Goal: Task Accomplishment & Management: Use online tool/utility

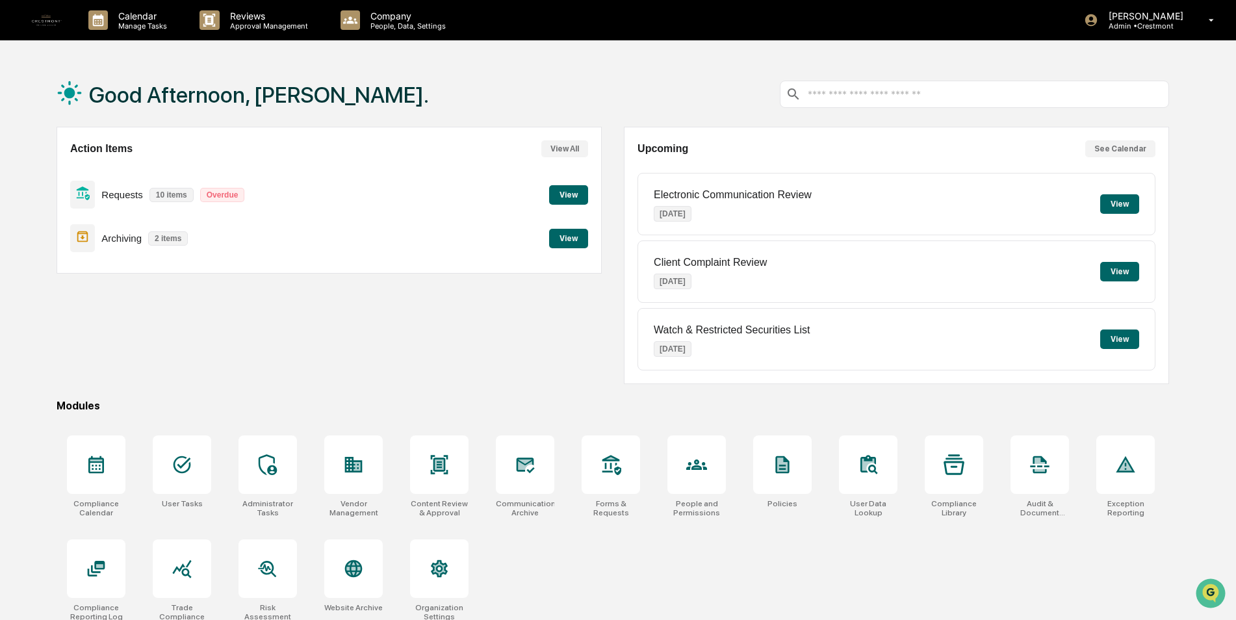
click at [558, 198] on button "View" at bounding box center [568, 195] width 39 height 20
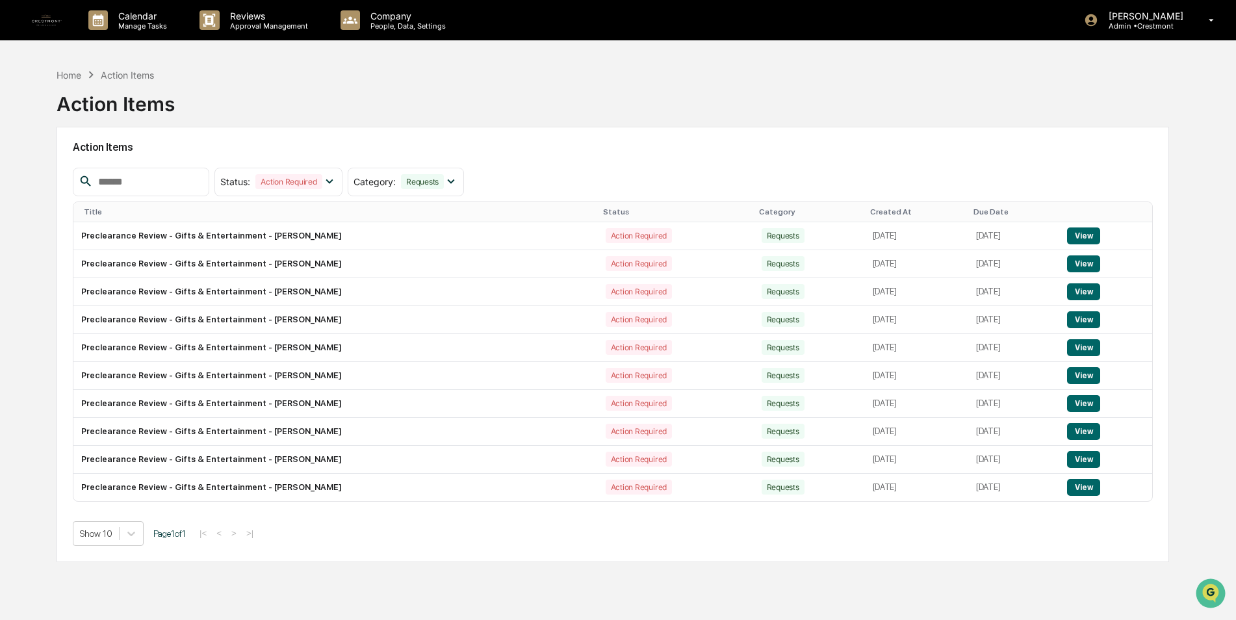
click at [1087, 233] on button "View" at bounding box center [1083, 236] width 33 height 17
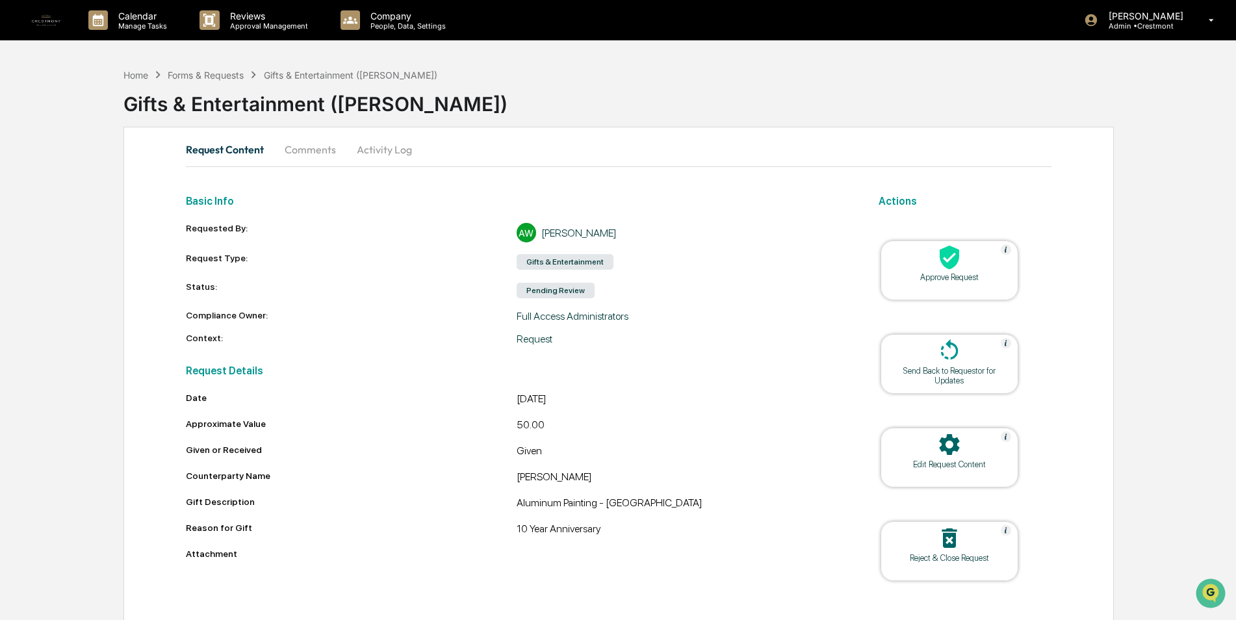
click at [944, 255] on icon at bounding box center [950, 258] width 20 height 24
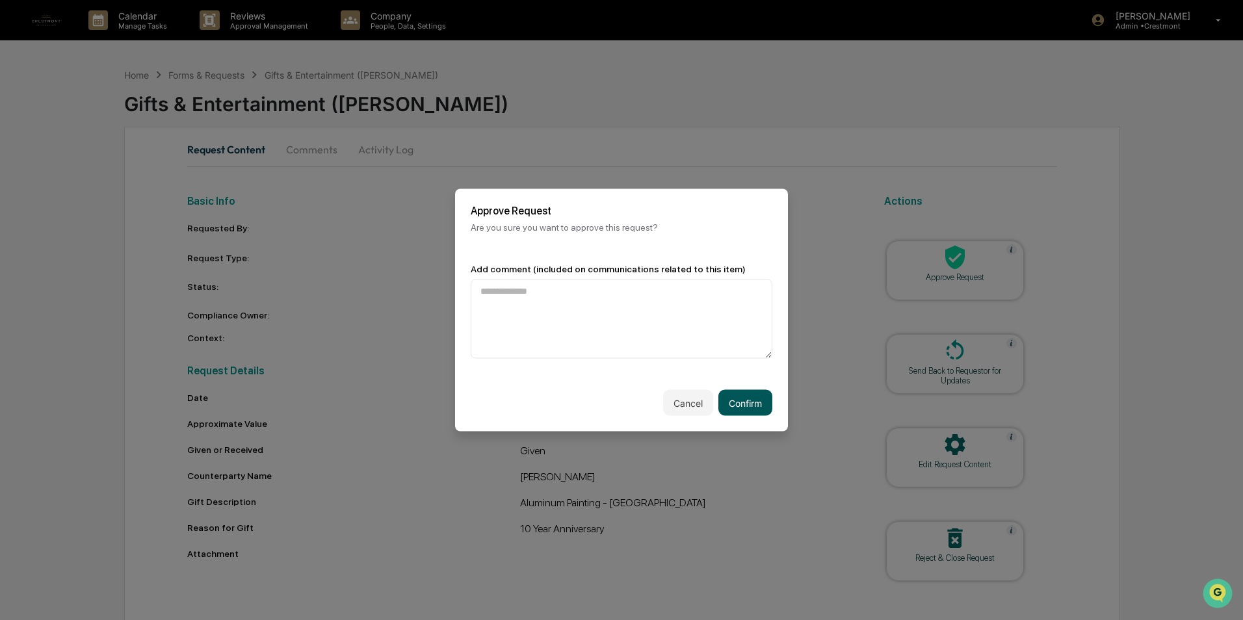
click at [758, 410] on button "Confirm" at bounding box center [745, 403] width 54 height 26
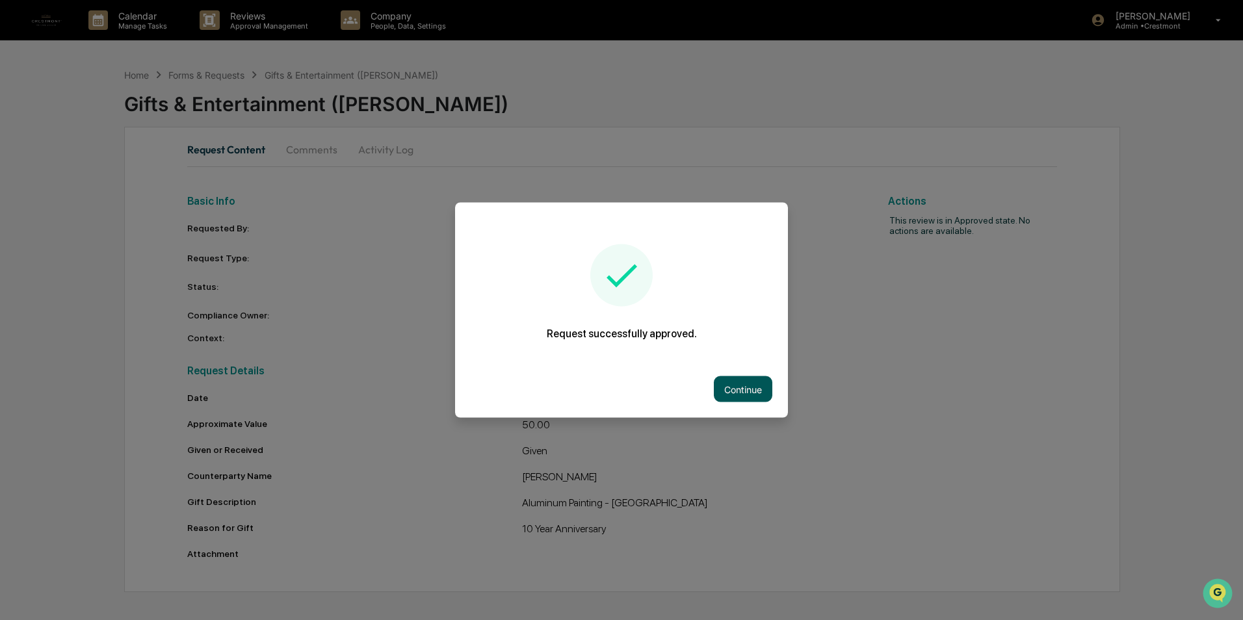
click at [743, 376] on button "Continue" at bounding box center [743, 389] width 59 height 26
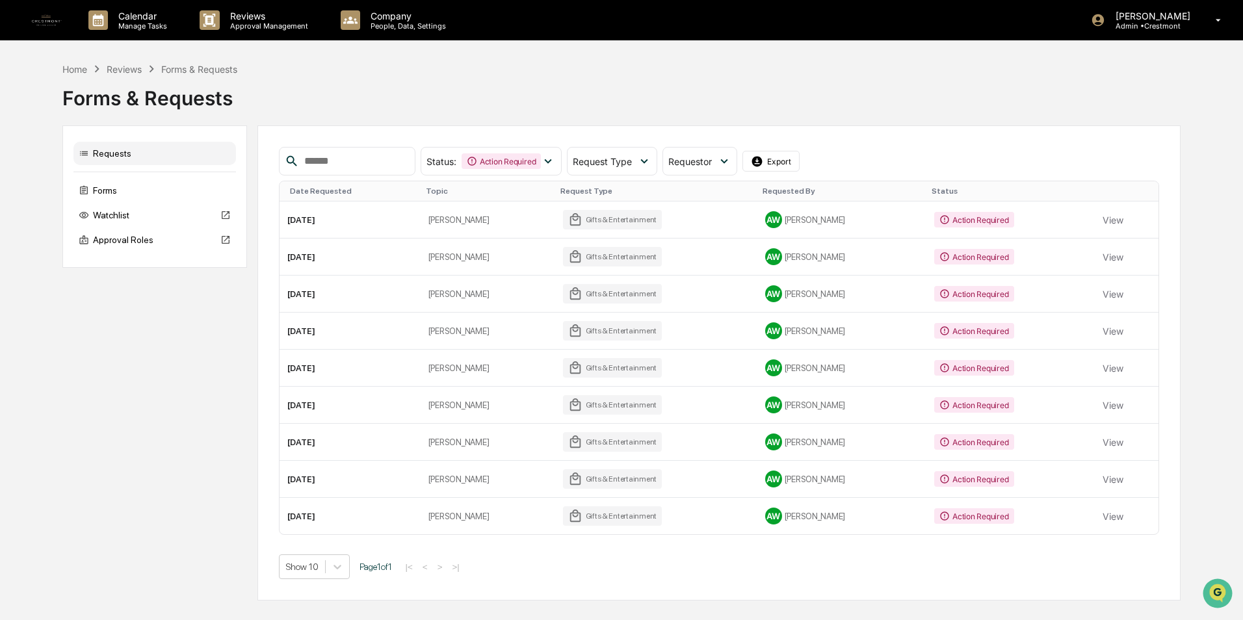
click at [1106, 216] on button "View" at bounding box center [1112, 220] width 21 height 26
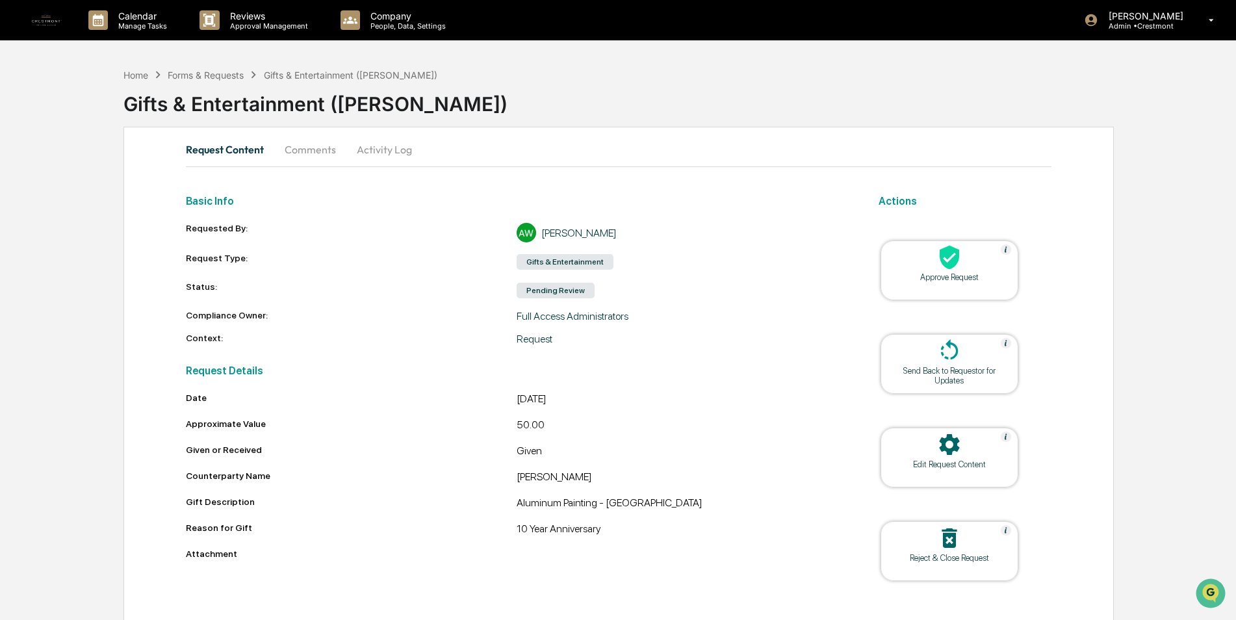
click at [931, 259] on div at bounding box center [950, 258] width 130 height 28
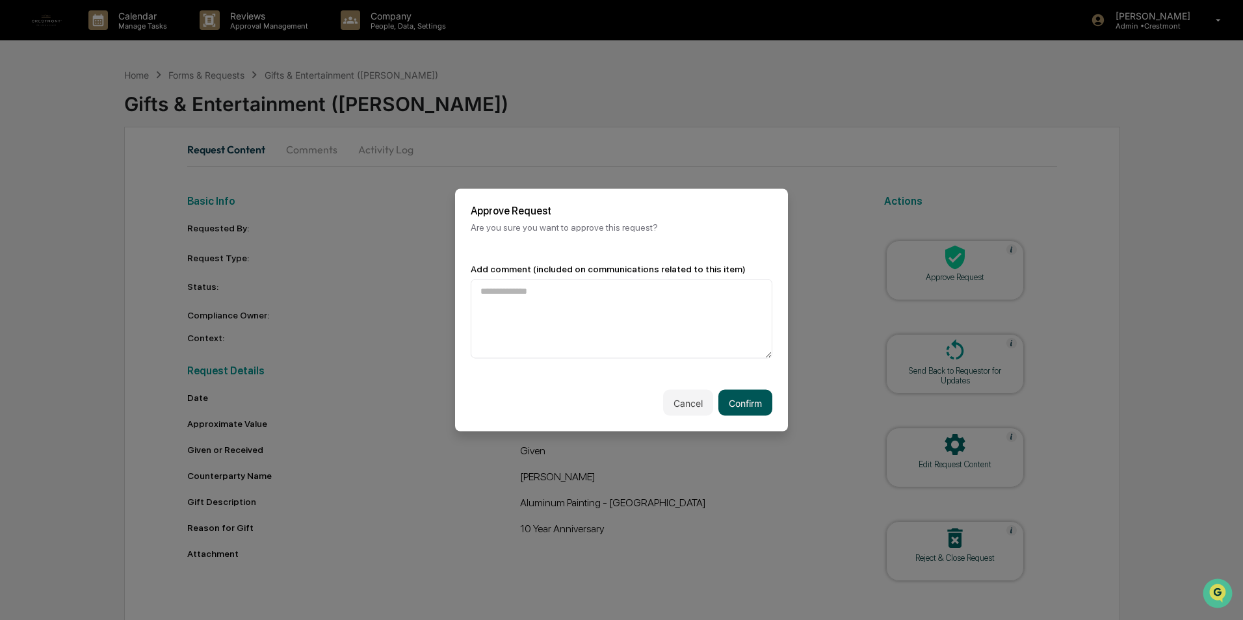
click at [738, 404] on button "Confirm" at bounding box center [745, 403] width 54 height 26
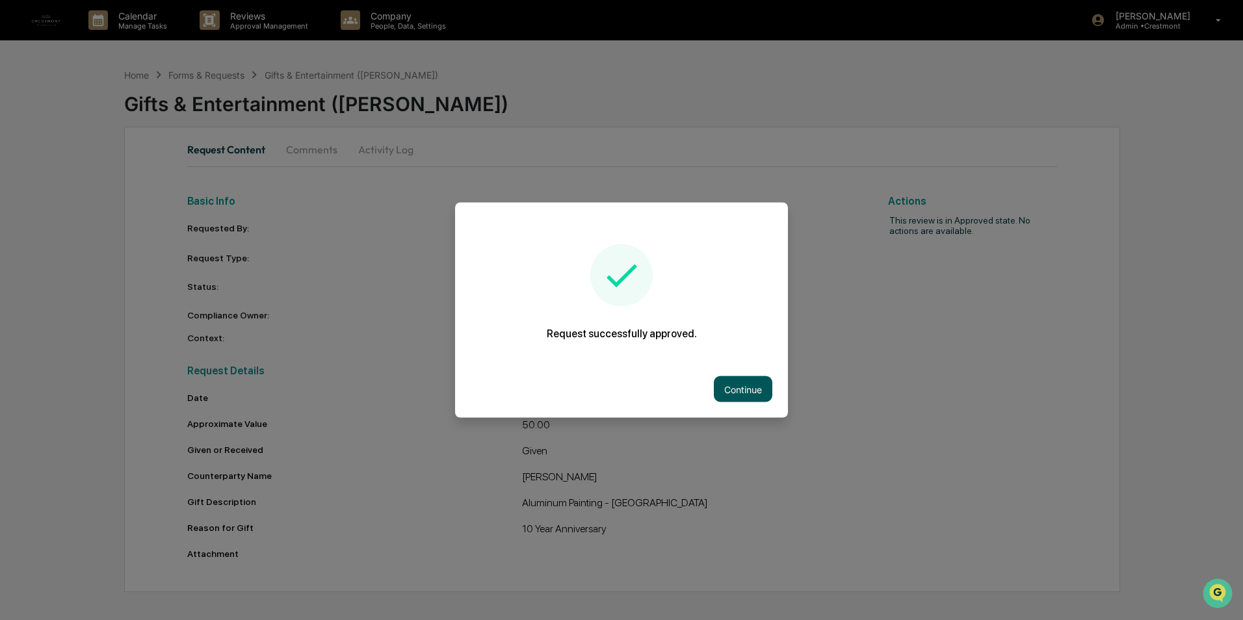
click at [749, 389] on button "Continue" at bounding box center [743, 389] width 59 height 26
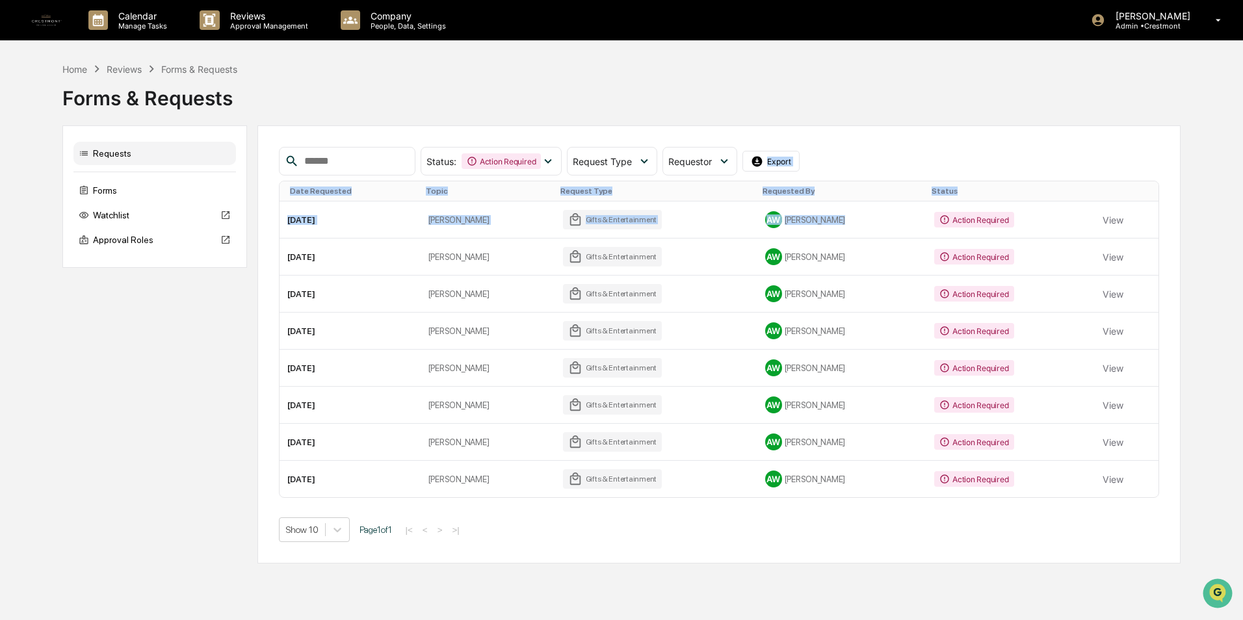
drag, startPoint x: 988, startPoint y: 213, endPoint x: 1100, endPoint y: 154, distance: 126.5
click at [1100, 154] on div "Status : Action Required Select/Deselect All Action Required Awaiting Requestor…" at bounding box center [719, 344] width 881 height 395
drag, startPoint x: 1100, startPoint y: 154, endPoint x: 1106, endPoint y: 222, distance: 68.5
click at [1106, 222] on button "View" at bounding box center [1112, 220] width 21 height 26
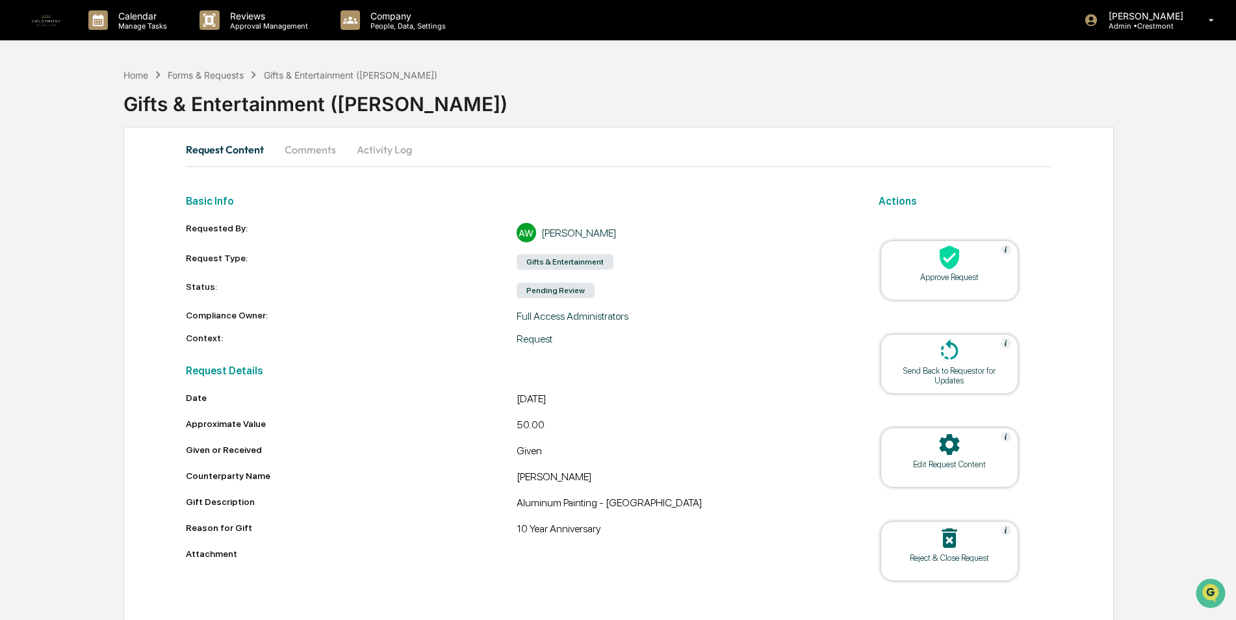
click at [959, 275] on div "Approve Request" at bounding box center [949, 277] width 117 height 10
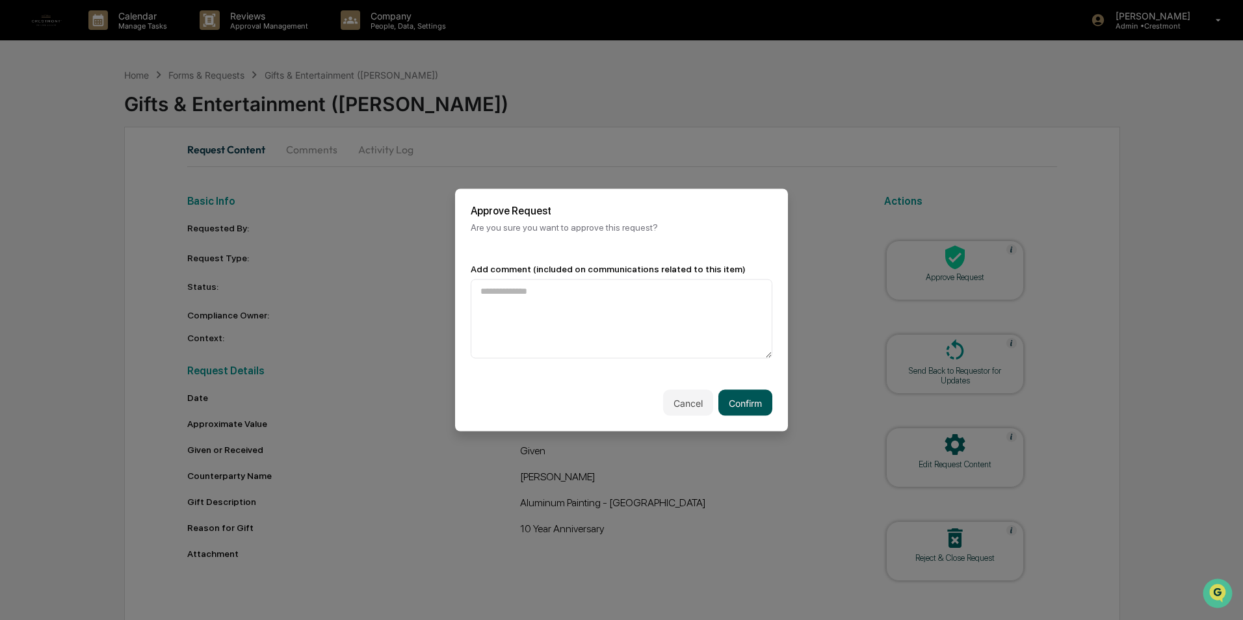
click at [738, 391] on button "Confirm" at bounding box center [745, 403] width 54 height 26
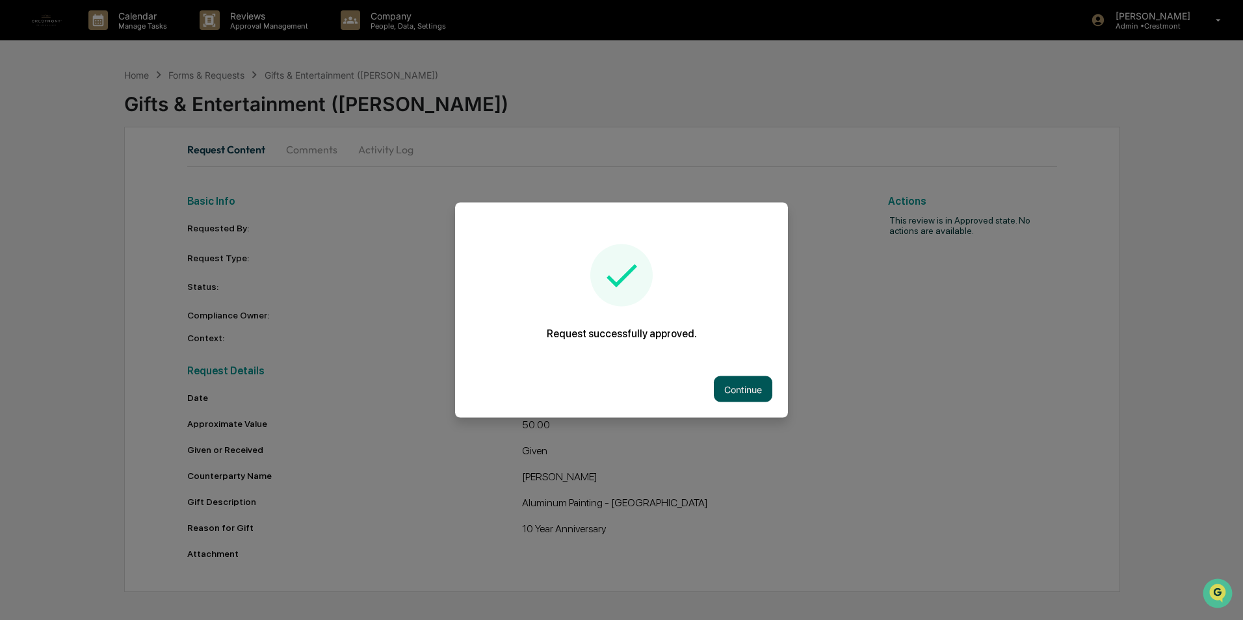
click at [738, 391] on button "Continue" at bounding box center [743, 389] width 59 height 26
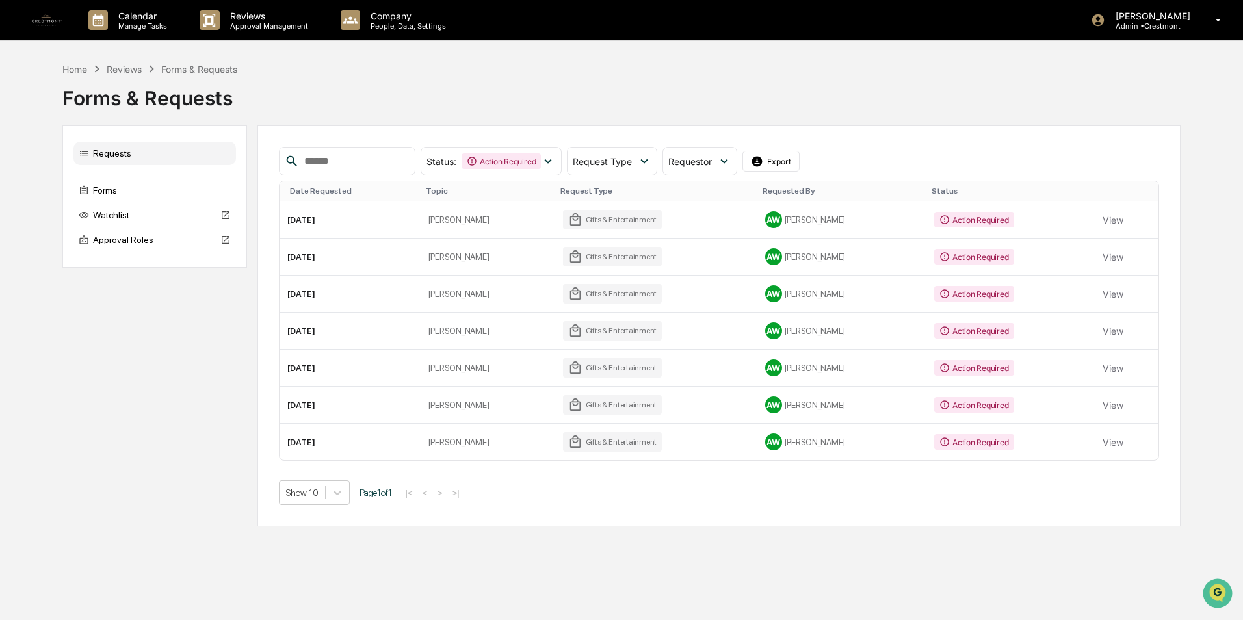
click at [1102, 215] on button "View" at bounding box center [1112, 220] width 21 height 26
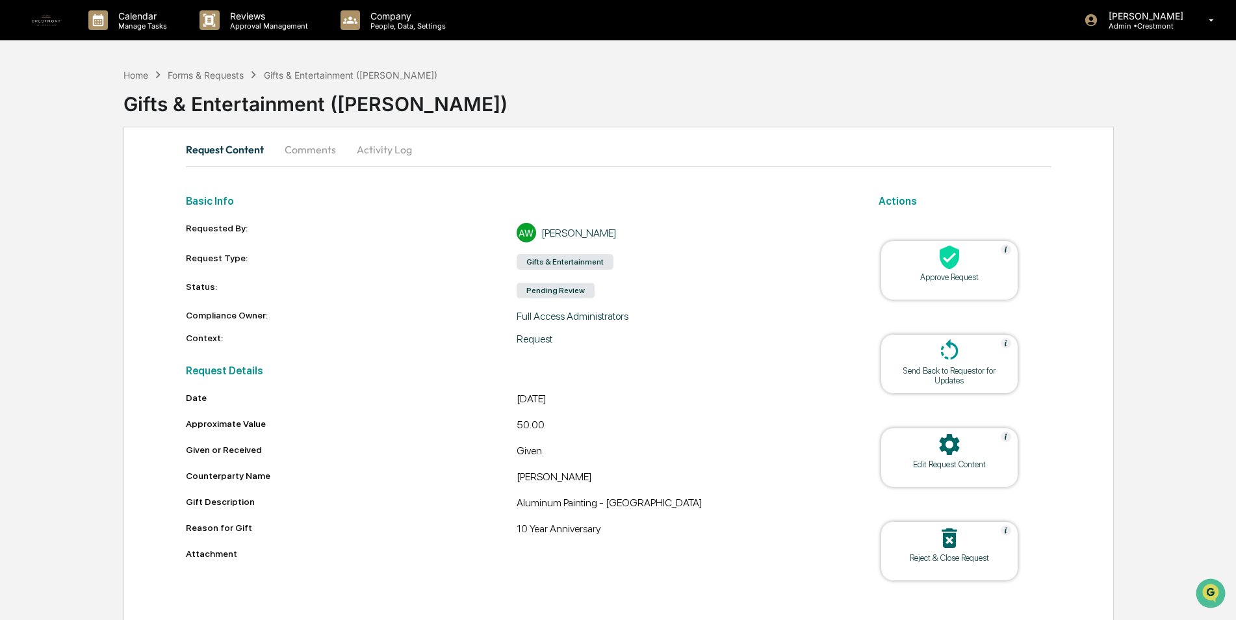
click at [970, 267] on div at bounding box center [950, 258] width 130 height 28
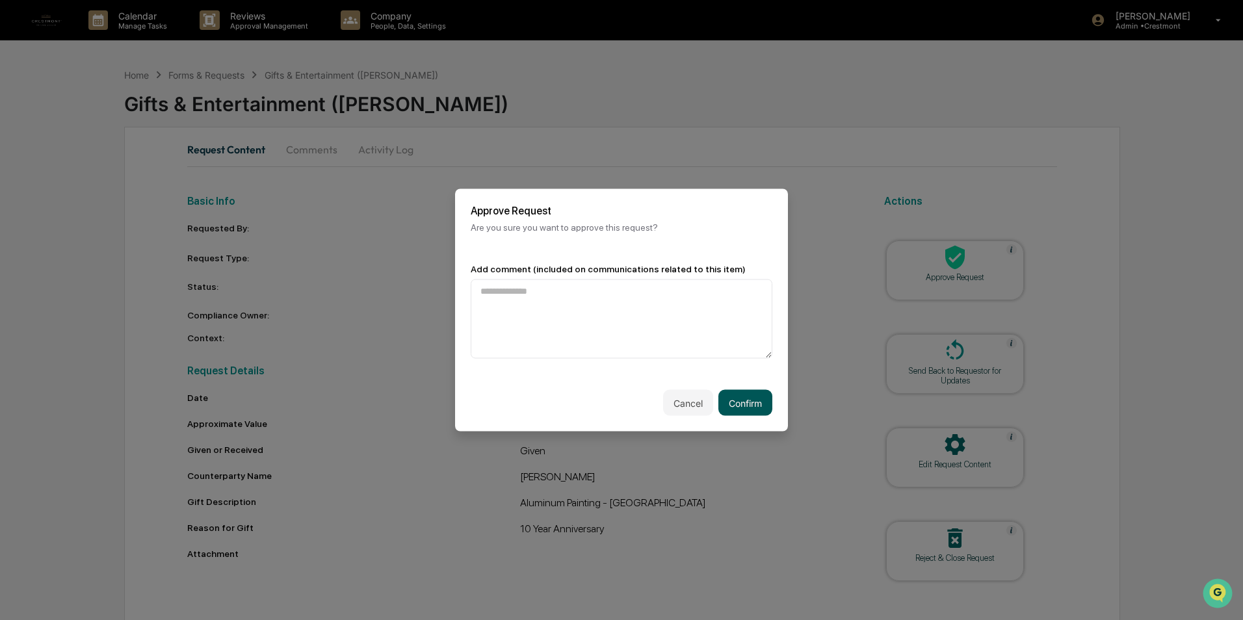
click at [751, 400] on button "Confirm" at bounding box center [745, 403] width 54 height 26
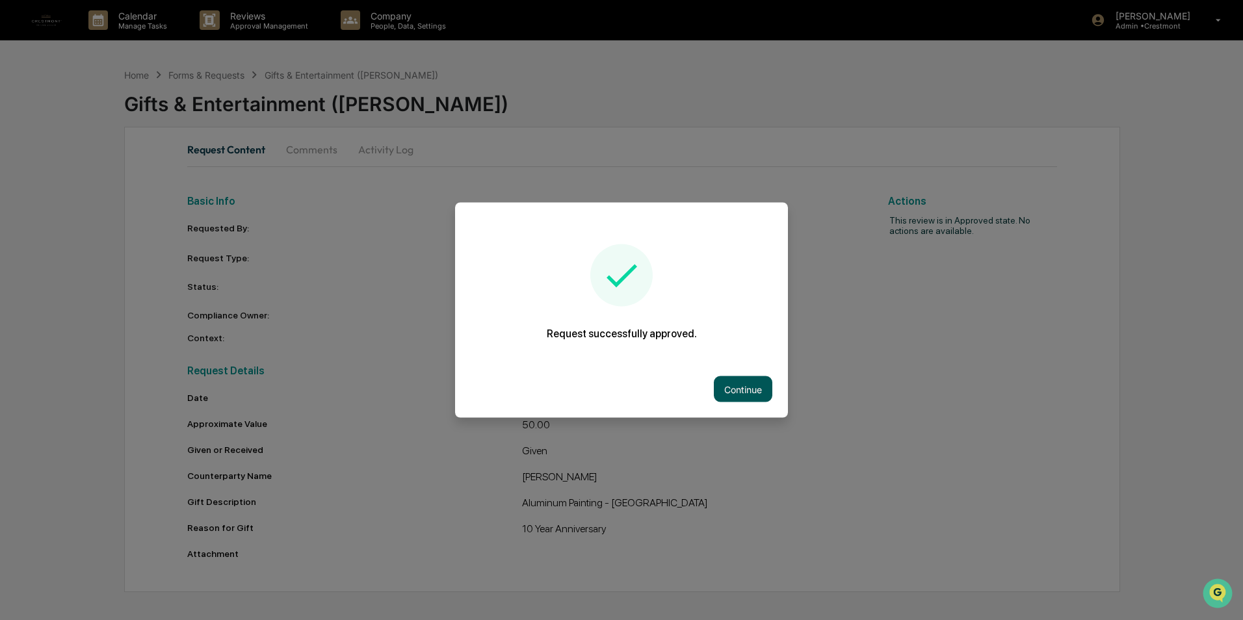
click at [761, 387] on button "Continue" at bounding box center [743, 389] width 59 height 26
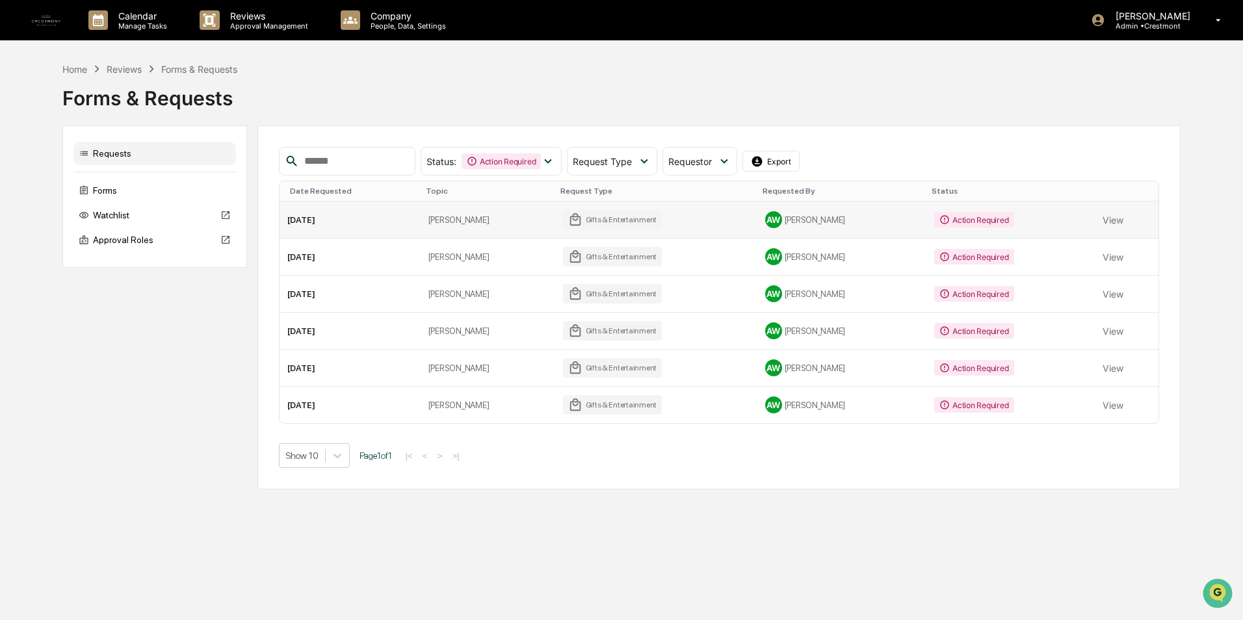
click at [993, 218] on div "Action Required" at bounding box center [973, 220] width 79 height 16
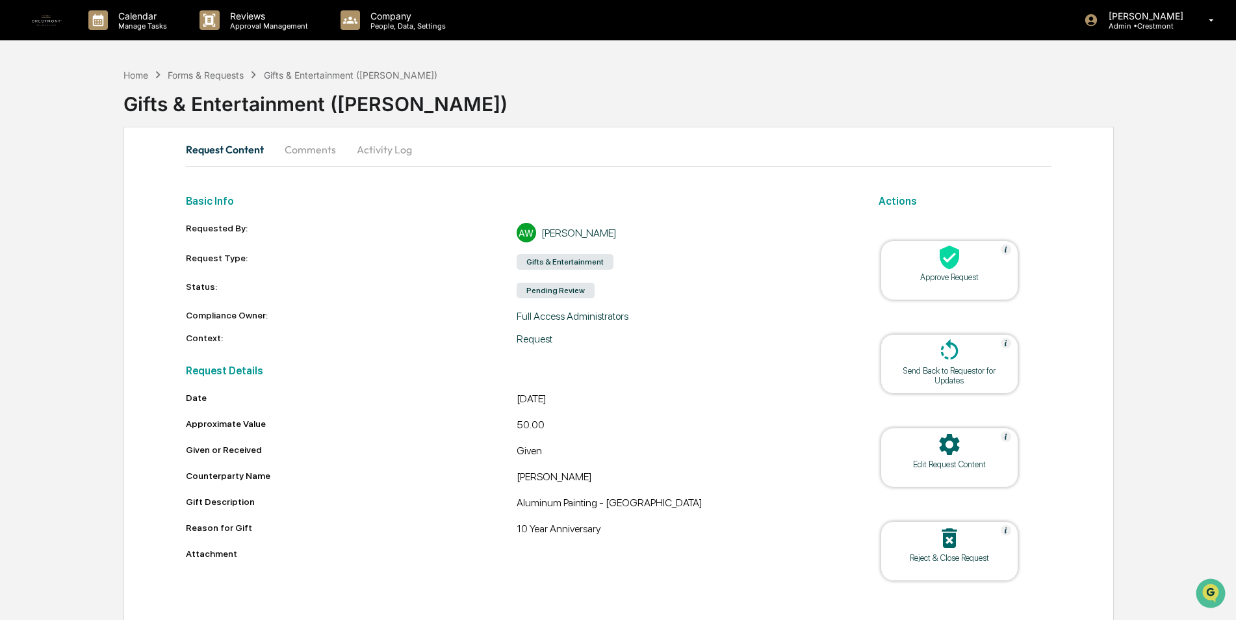
click at [957, 262] on icon at bounding box center [950, 258] width 20 height 24
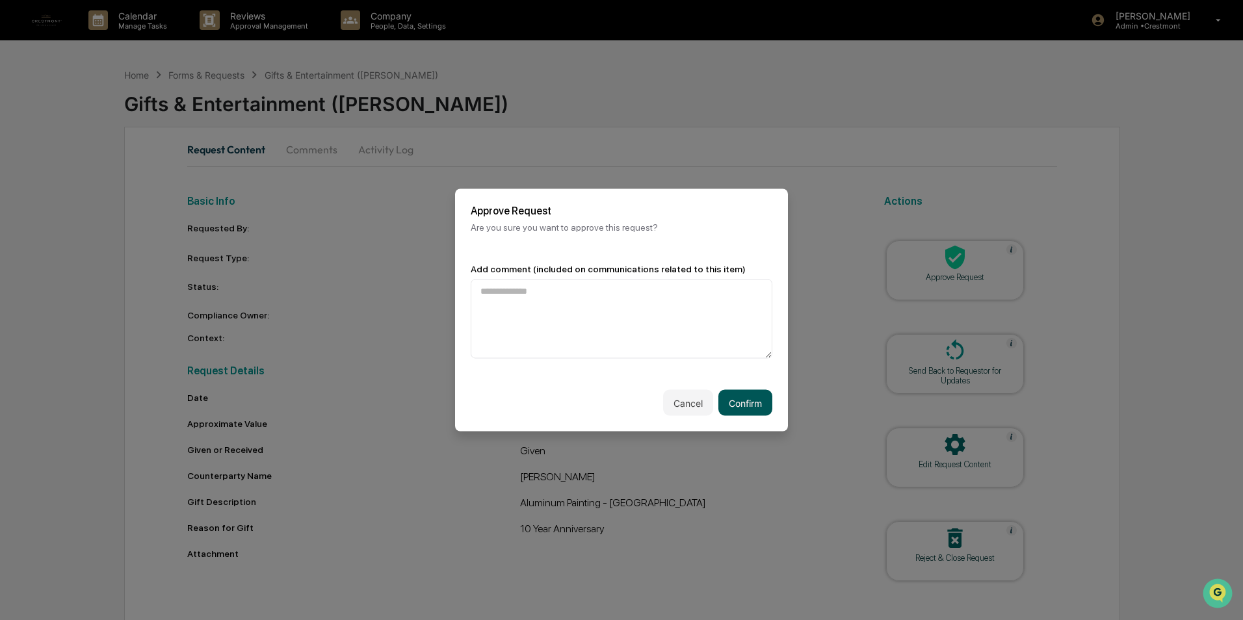
click at [748, 402] on button "Confirm" at bounding box center [745, 403] width 54 height 26
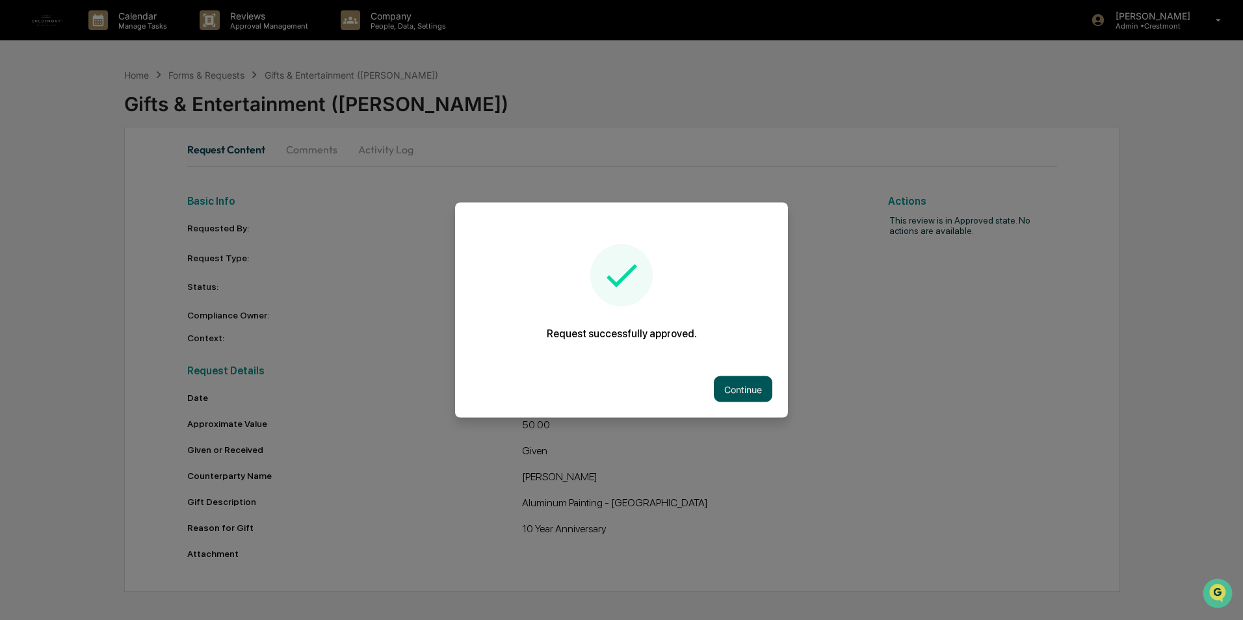
click at [729, 391] on button "Continue" at bounding box center [743, 389] width 59 height 26
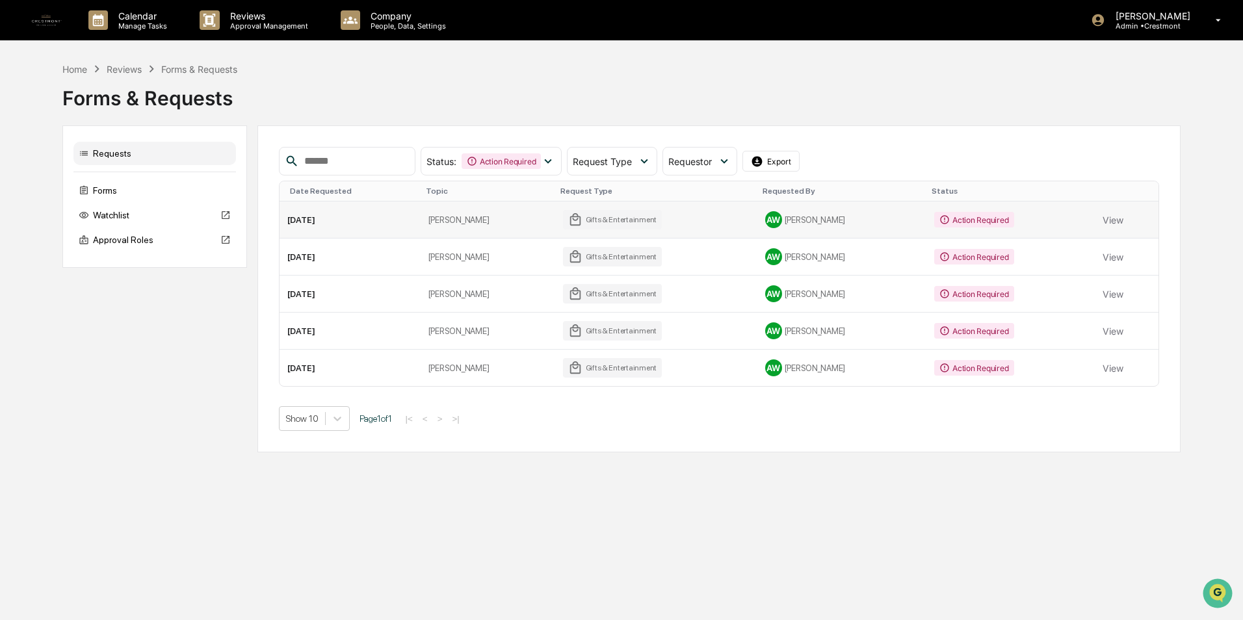
click at [1096, 205] on td "View" at bounding box center [1127, 220] width 64 height 37
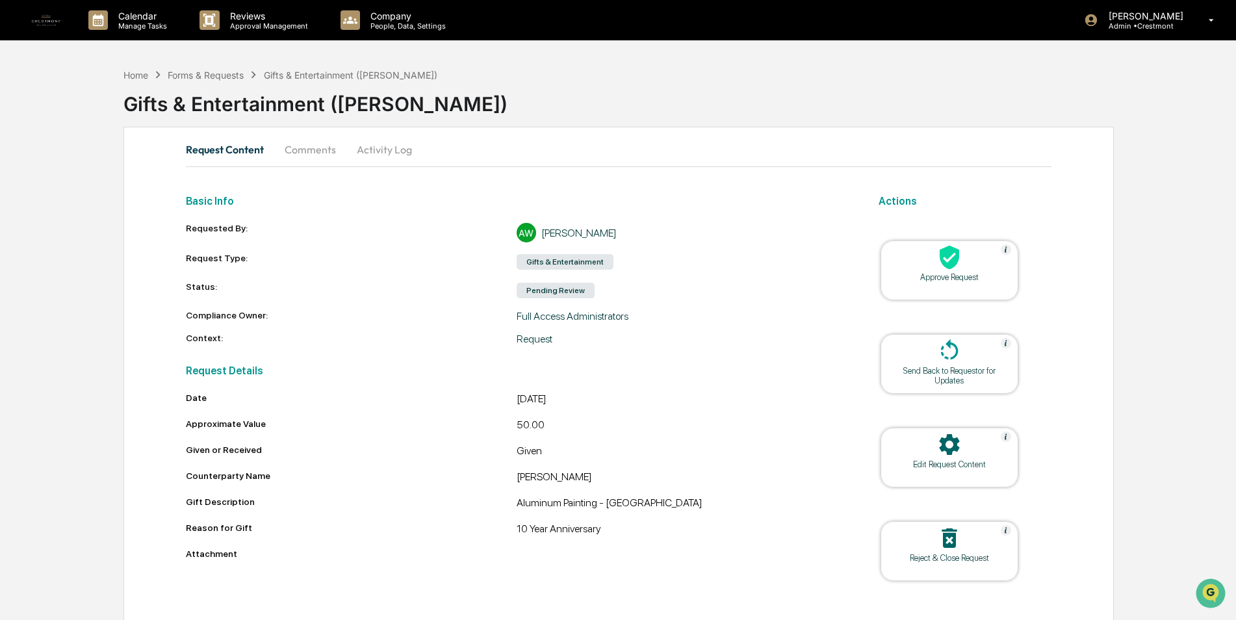
click at [971, 268] on div at bounding box center [950, 258] width 130 height 28
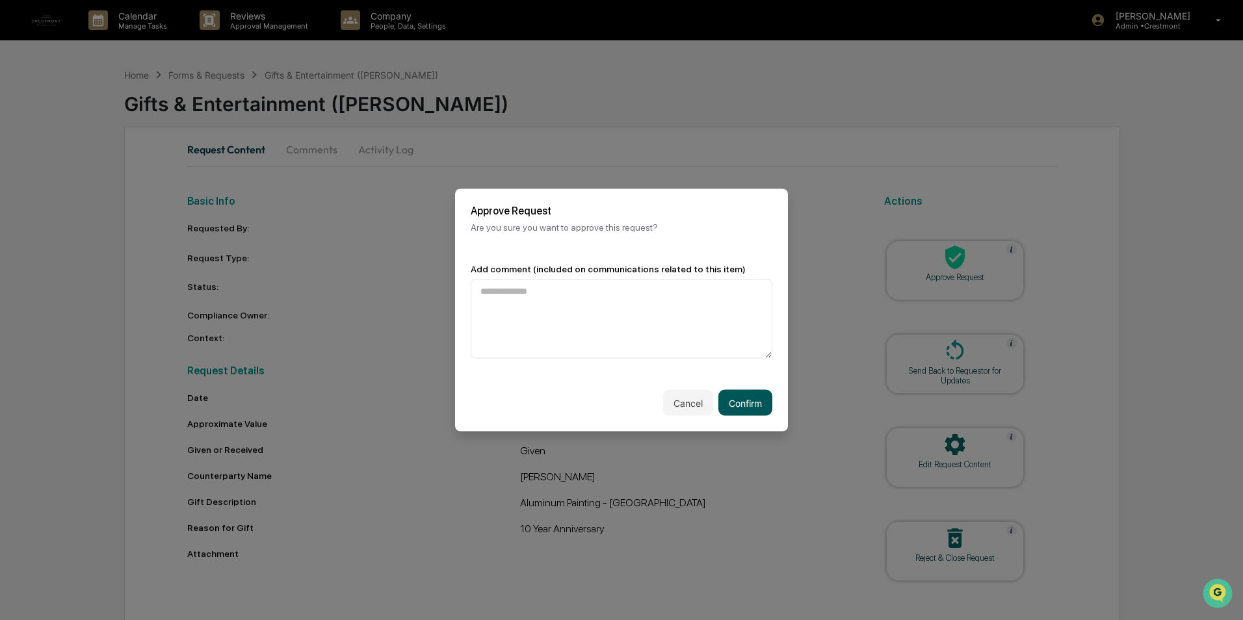
click at [755, 410] on button "Confirm" at bounding box center [745, 403] width 54 height 26
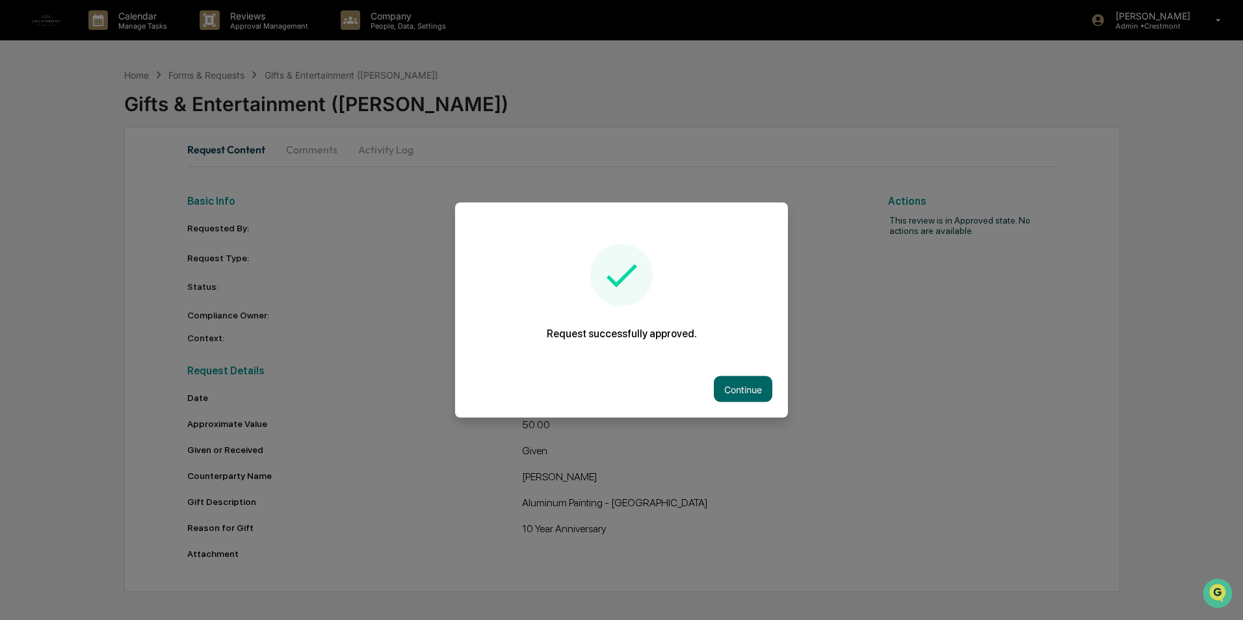
click at [777, 391] on div "Continue" at bounding box center [621, 389] width 333 height 57
click at [764, 387] on button "Continue" at bounding box center [743, 389] width 59 height 26
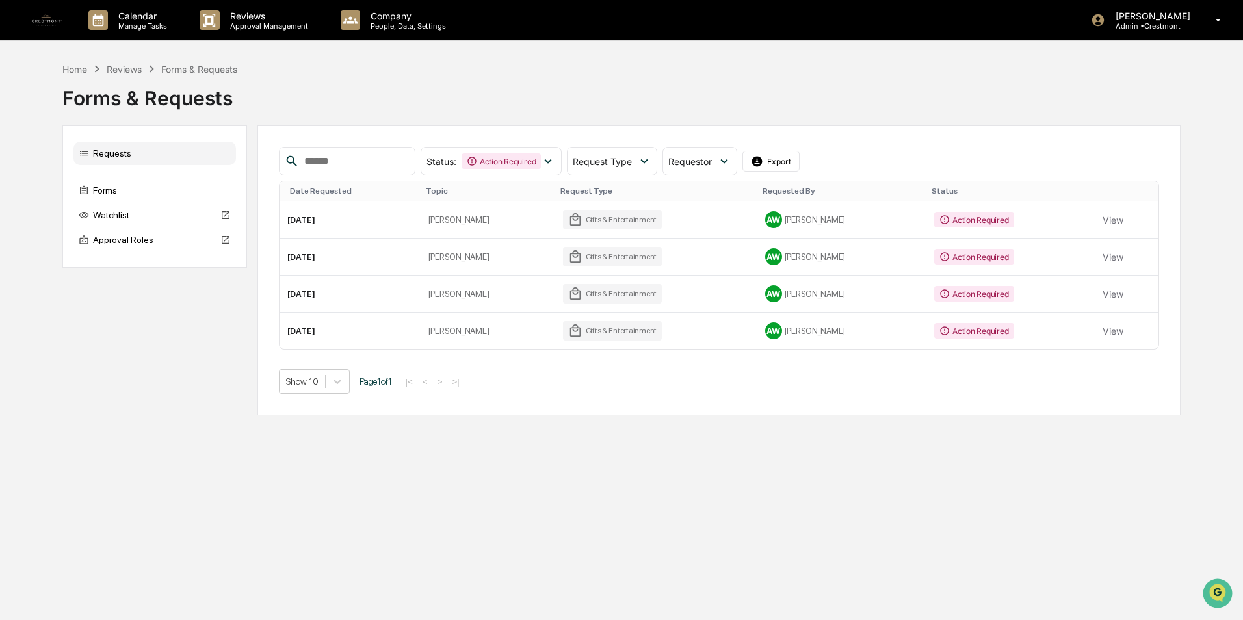
click at [1112, 217] on button "View" at bounding box center [1112, 220] width 21 height 26
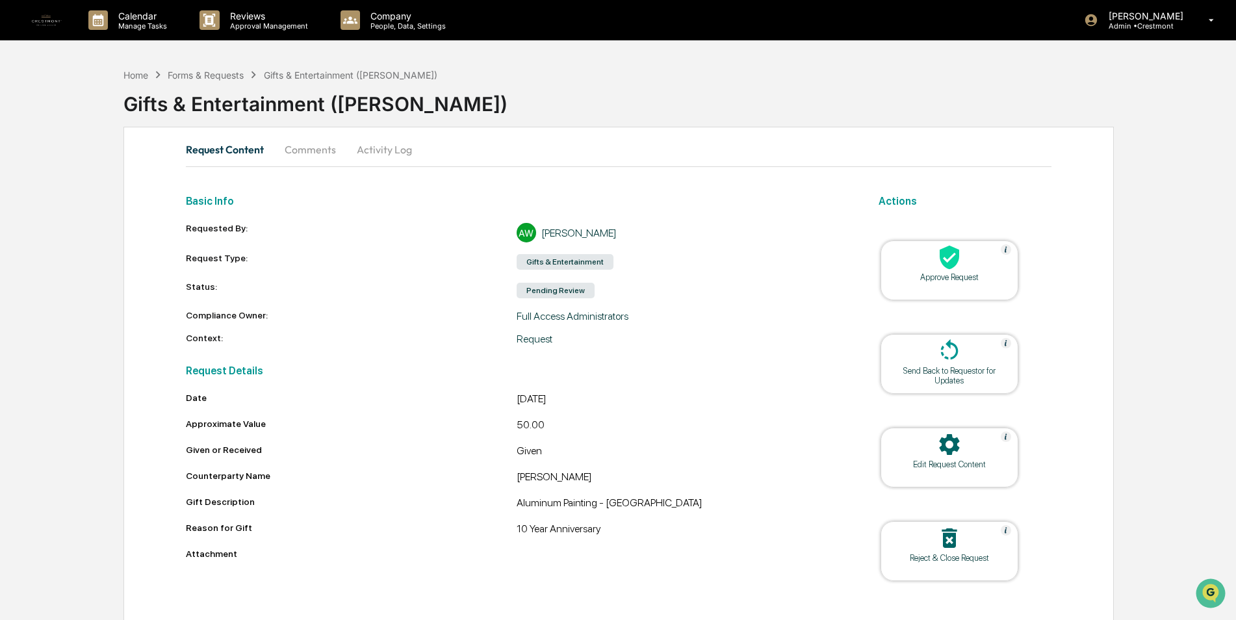
click at [941, 263] on icon at bounding box center [950, 257] width 26 height 26
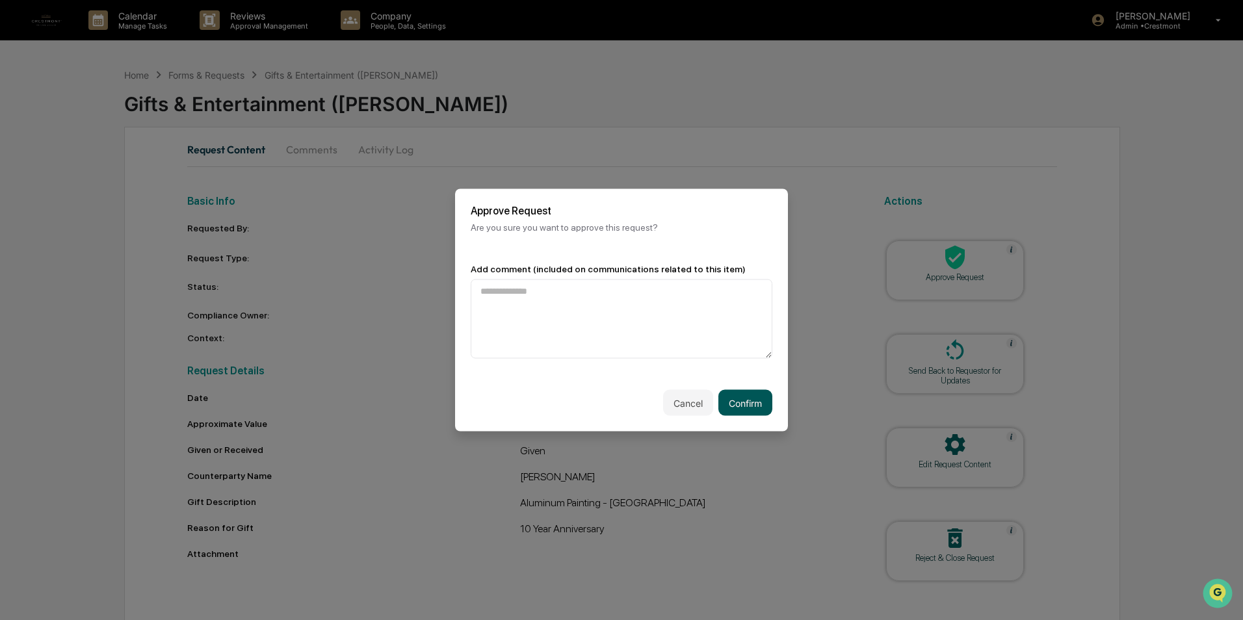
click at [737, 410] on button "Confirm" at bounding box center [745, 403] width 54 height 26
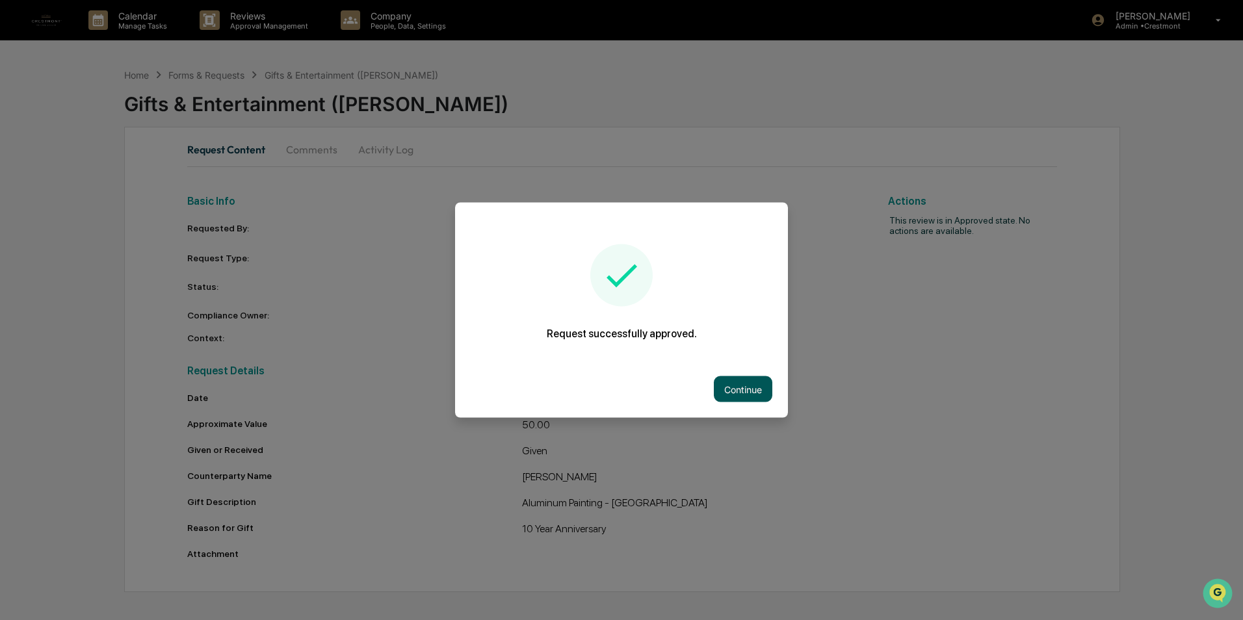
click at [755, 380] on button "Continue" at bounding box center [743, 389] width 59 height 26
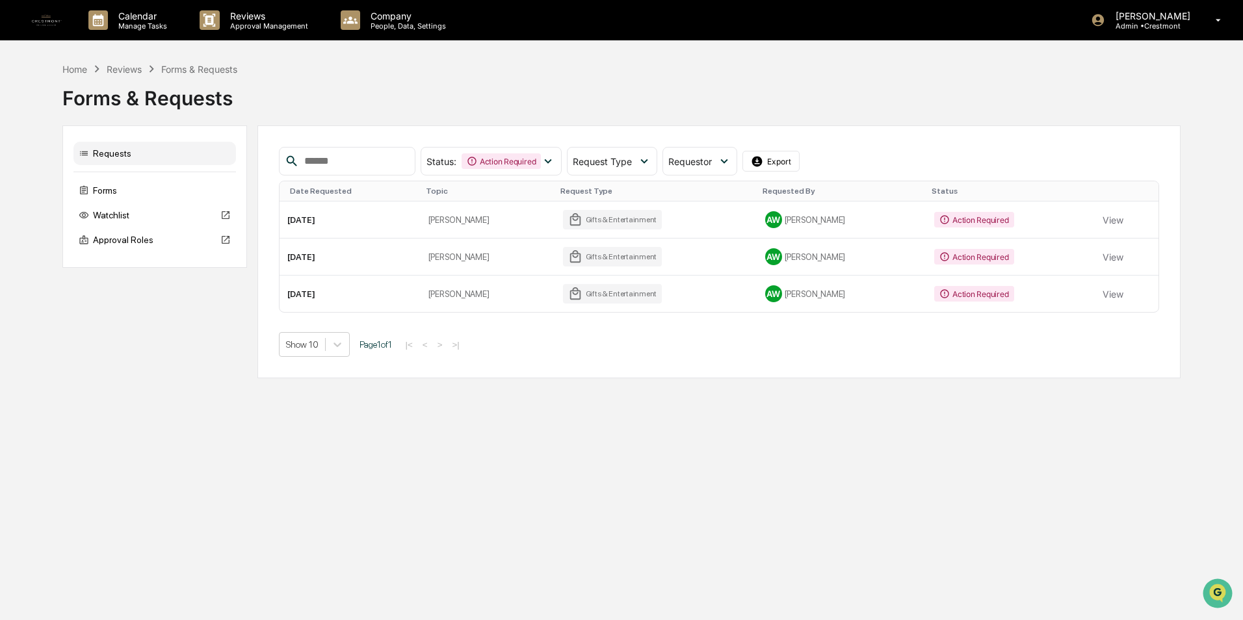
click at [1106, 215] on button "View" at bounding box center [1112, 220] width 21 height 26
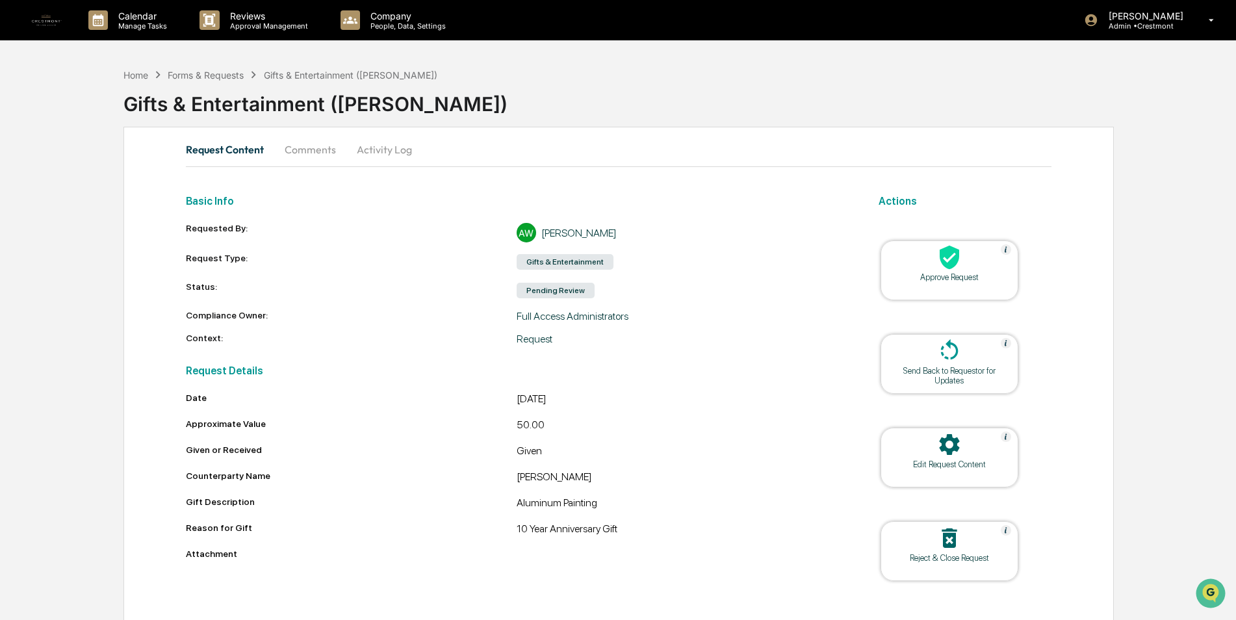
click at [963, 274] on div "Approve Request" at bounding box center [949, 277] width 117 height 10
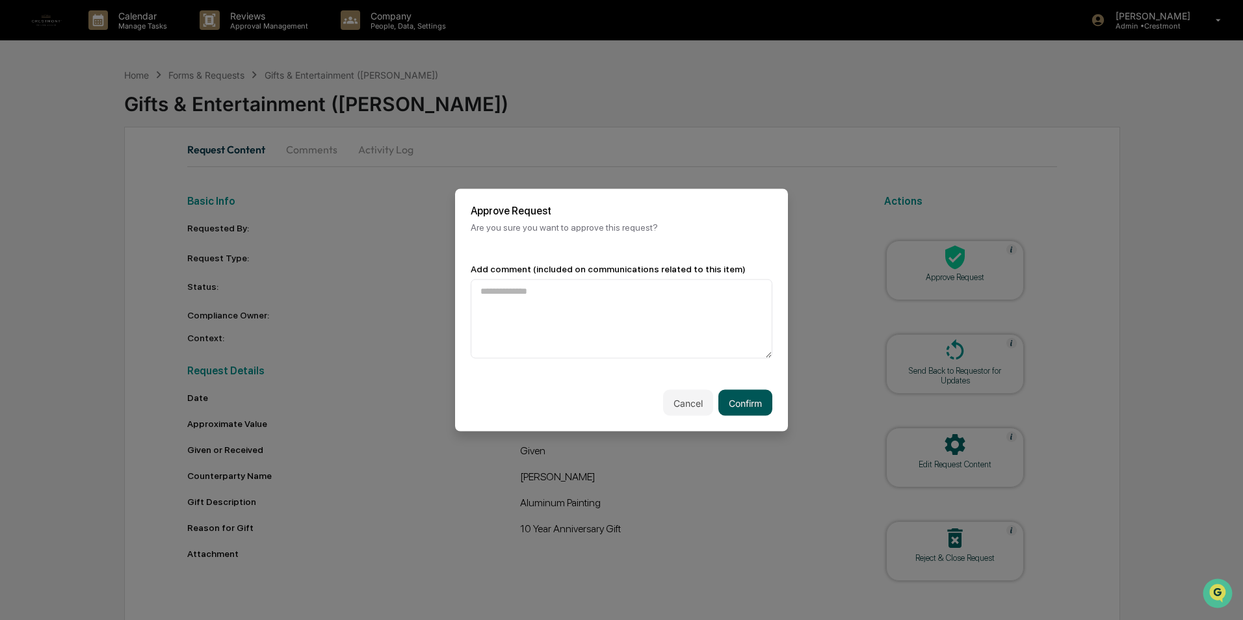
click at [725, 411] on button "Confirm" at bounding box center [745, 403] width 54 height 26
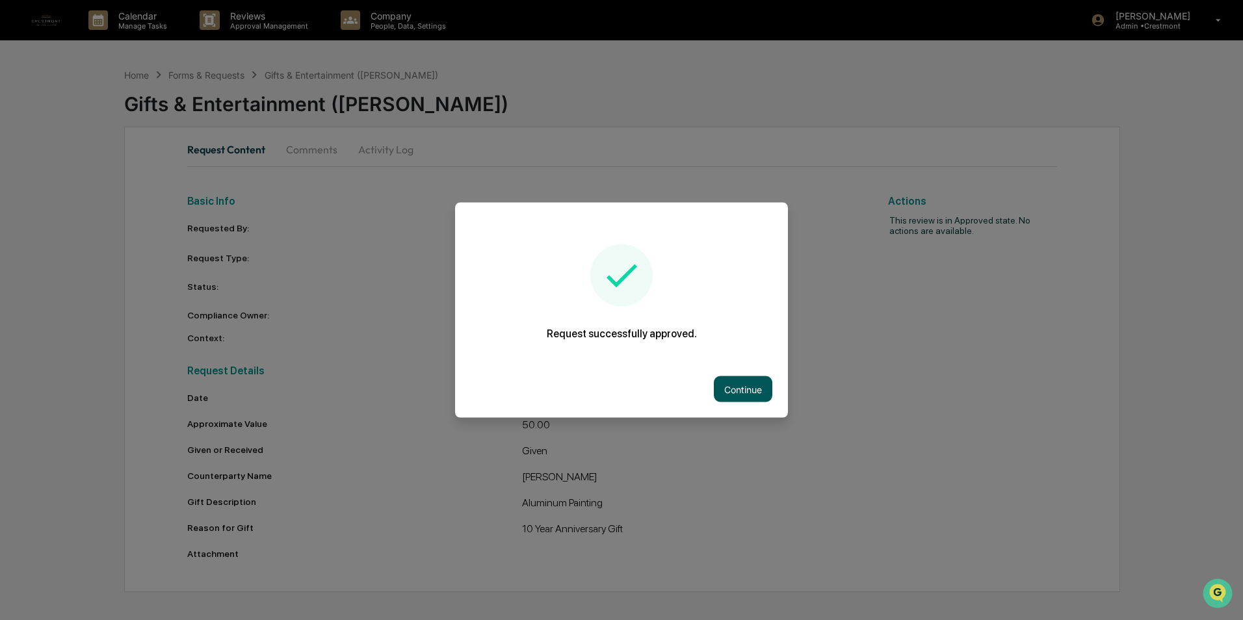
click at [766, 376] on button "Continue" at bounding box center [743, 389] width 59 height 26
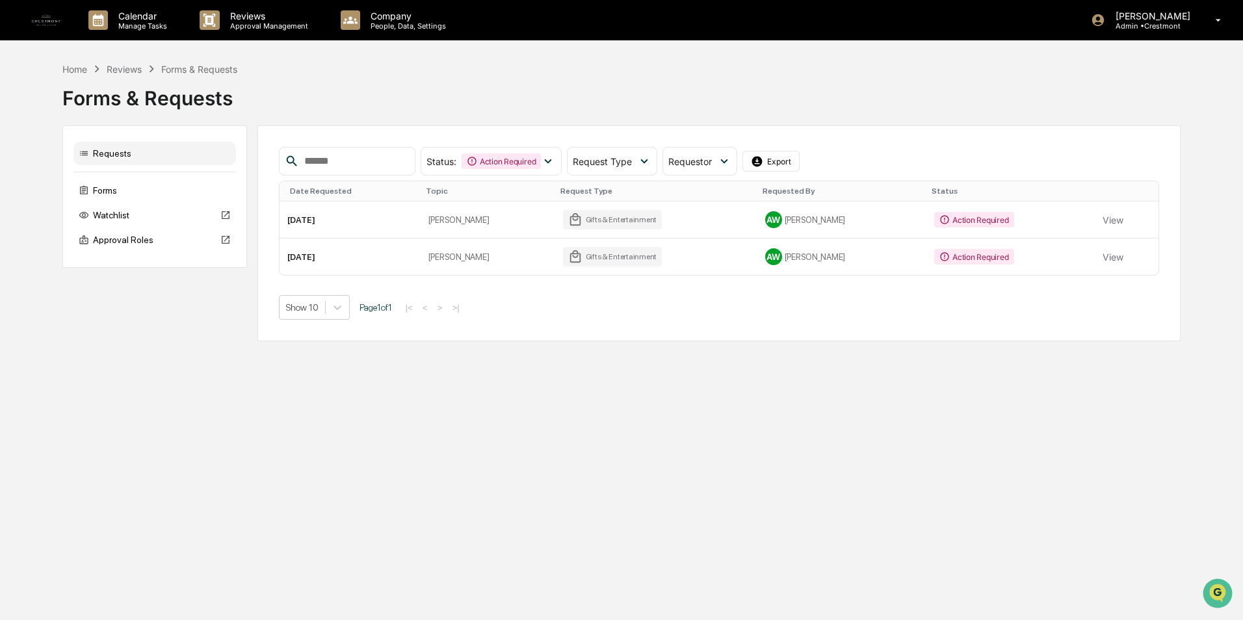
click at [1106, 213] on button "View" at bounding box center [1112, 220] width 21 height 26
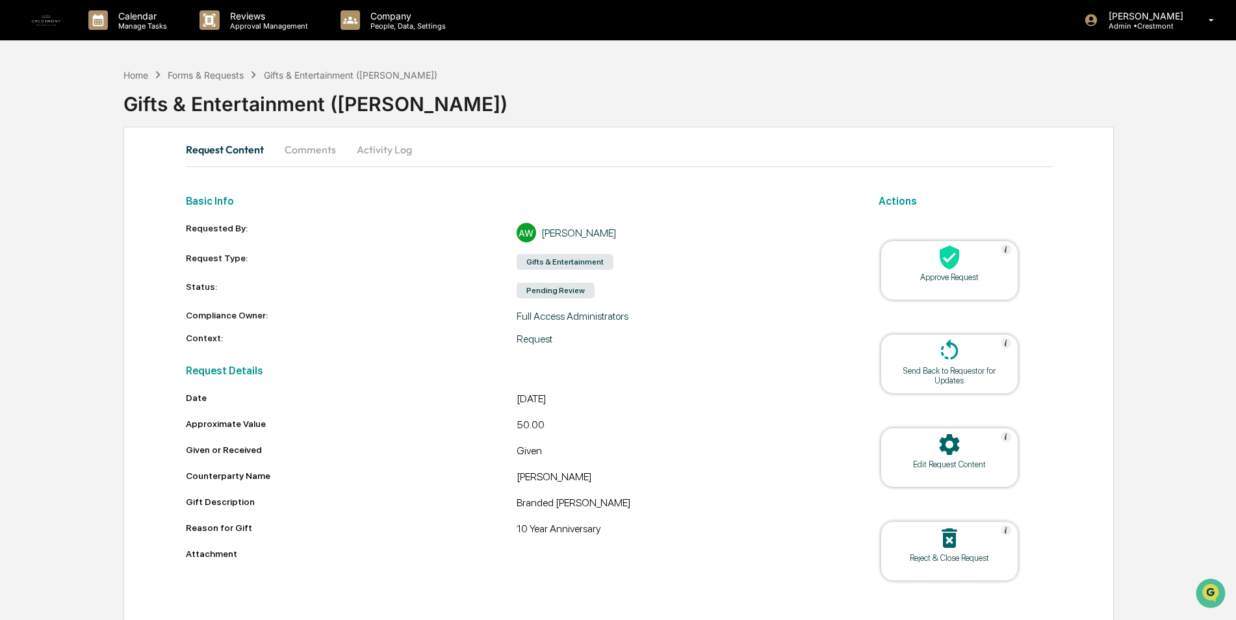
click at [970, 280] on div "Approve Request" at bounding box center [949, 277] width 117 height 10
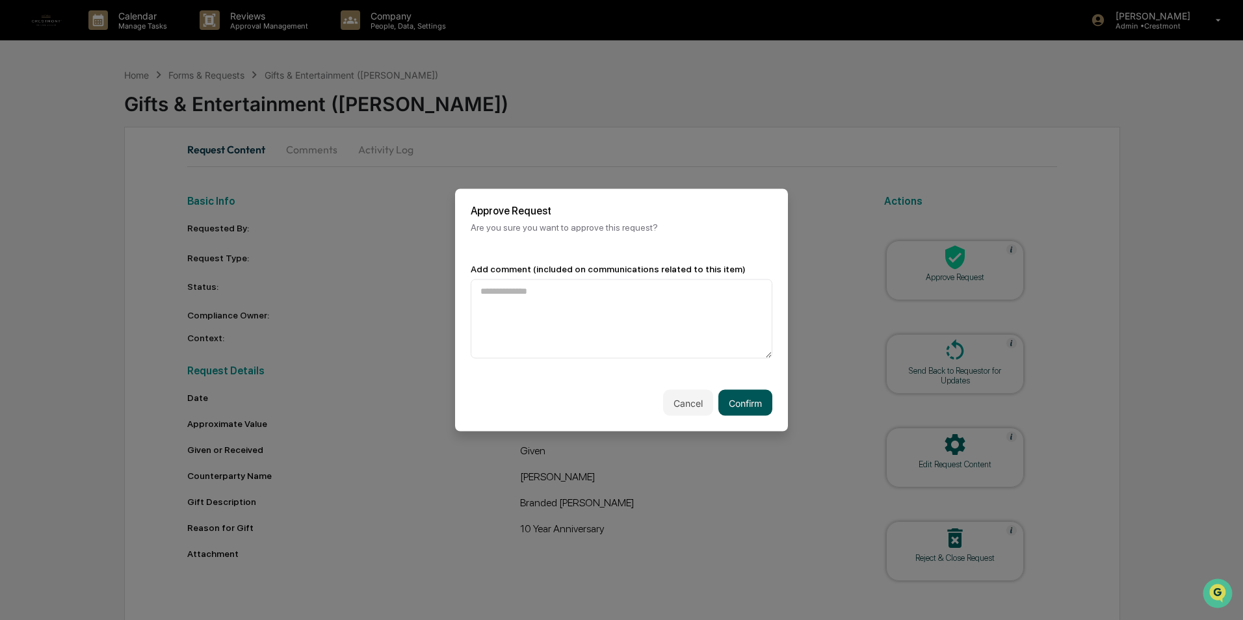
click at [742, 397] on button "Confirm" at bounding box center [745, 403] width 54 height 26
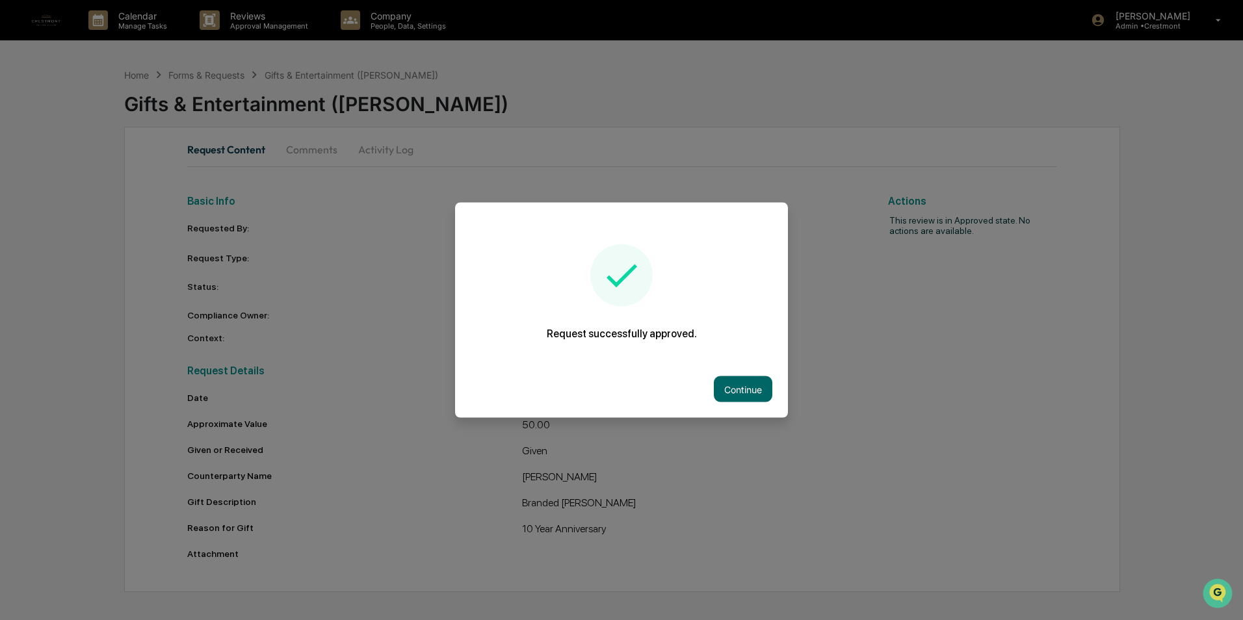
drag, startPoint x: 741, startPoint y: 387, endPoint x: 761, endPoint y: 385, distance: 20.2
click at [741, 389] on button "Continue" at bounding box center [743, 389] width 59 height 26
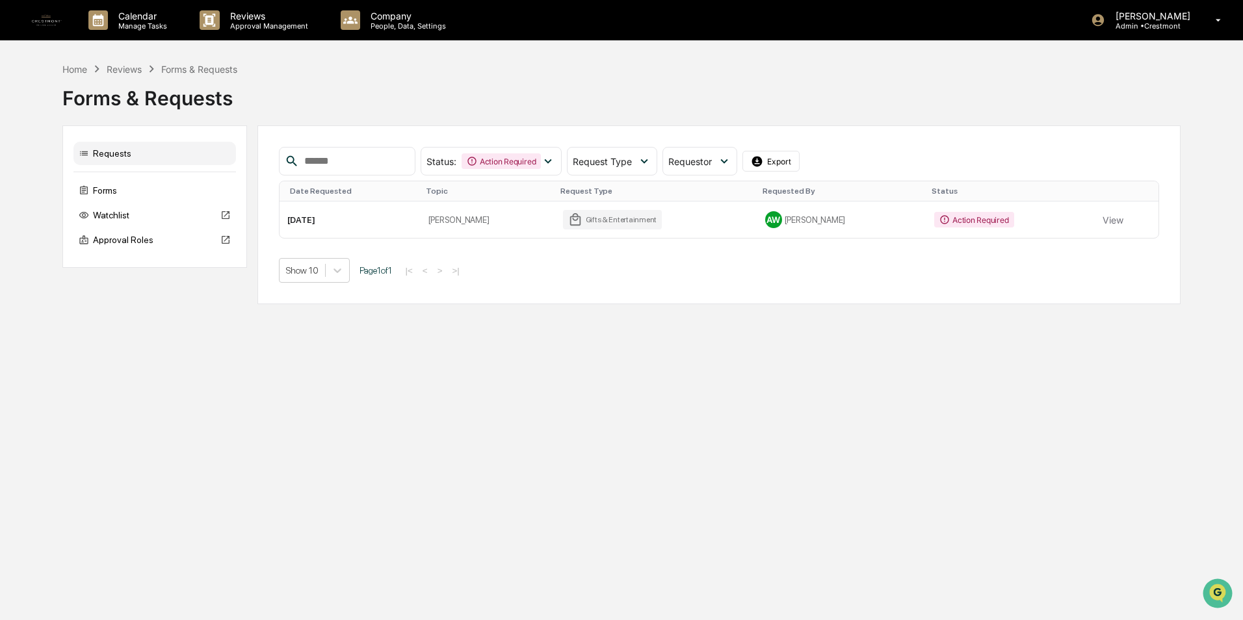
click at [1095, 216] on td "View" at bounding box center [1127, 220] width 64 height 36
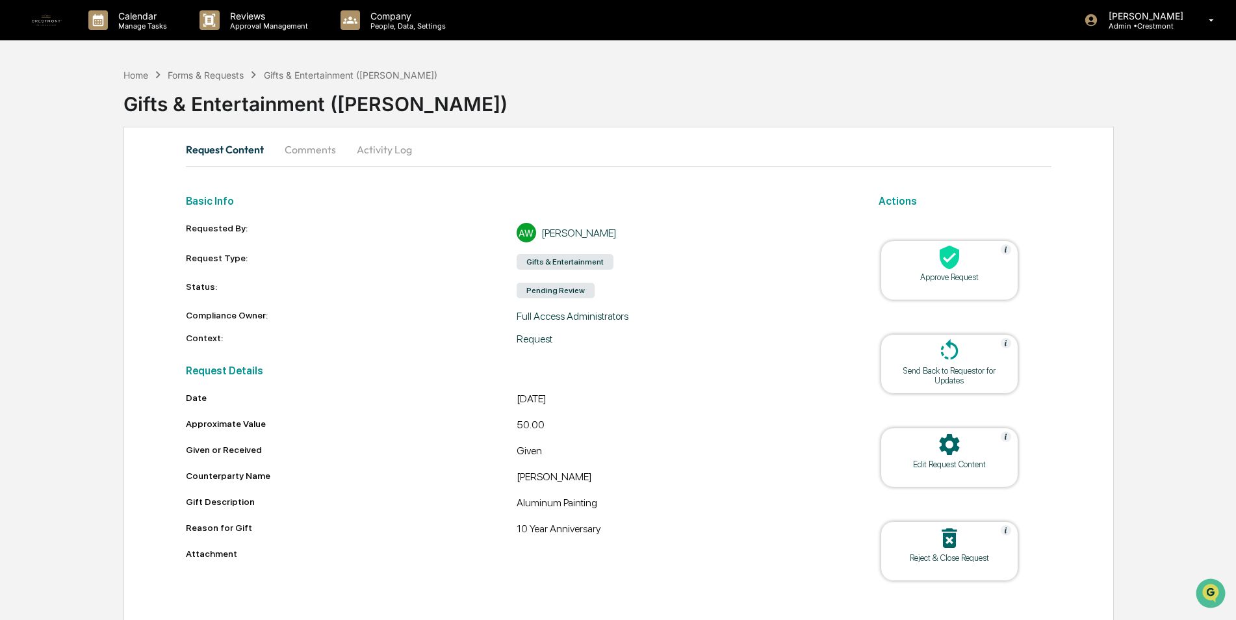
click at [910, 263] on div at bounding box center [950, 258] width 130 height 28
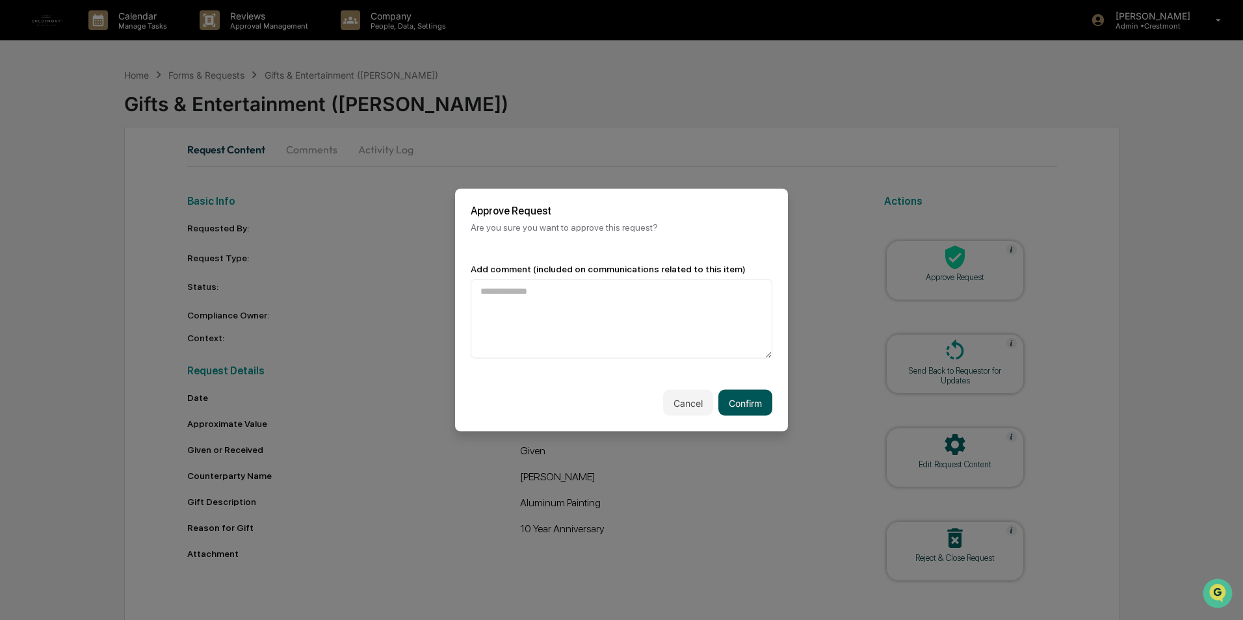
click at [729, 395] on button "Confirm" at bounding box center [745, 403] width 54 height 26
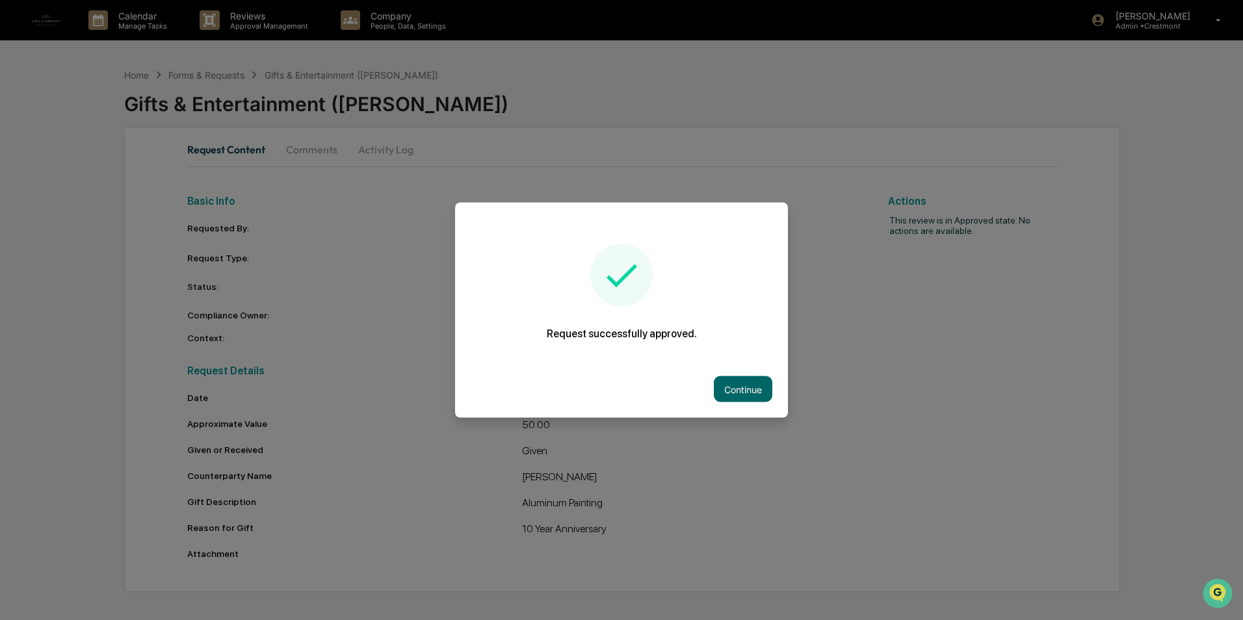
click at [755, 391] on button "Continue" at bounding box center [743, 389] width 59 height 26
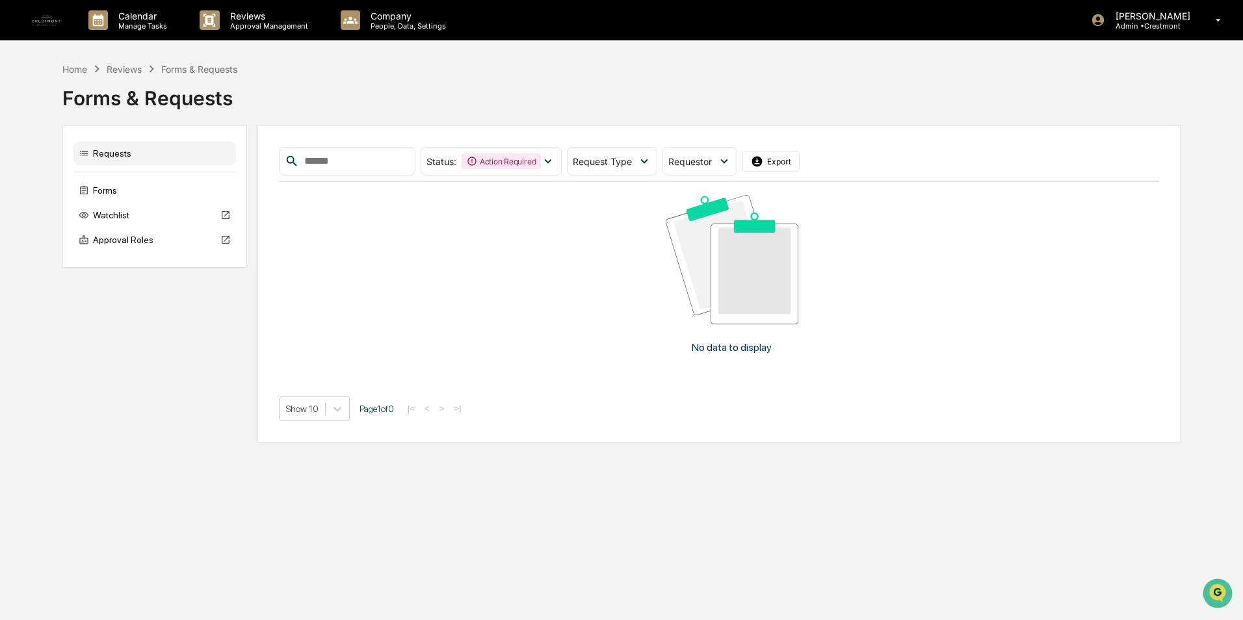
click at [43, 25] on img at bounding box center [46, 20] width 31 height 31
